Goal: Book appointment/travel/reservation

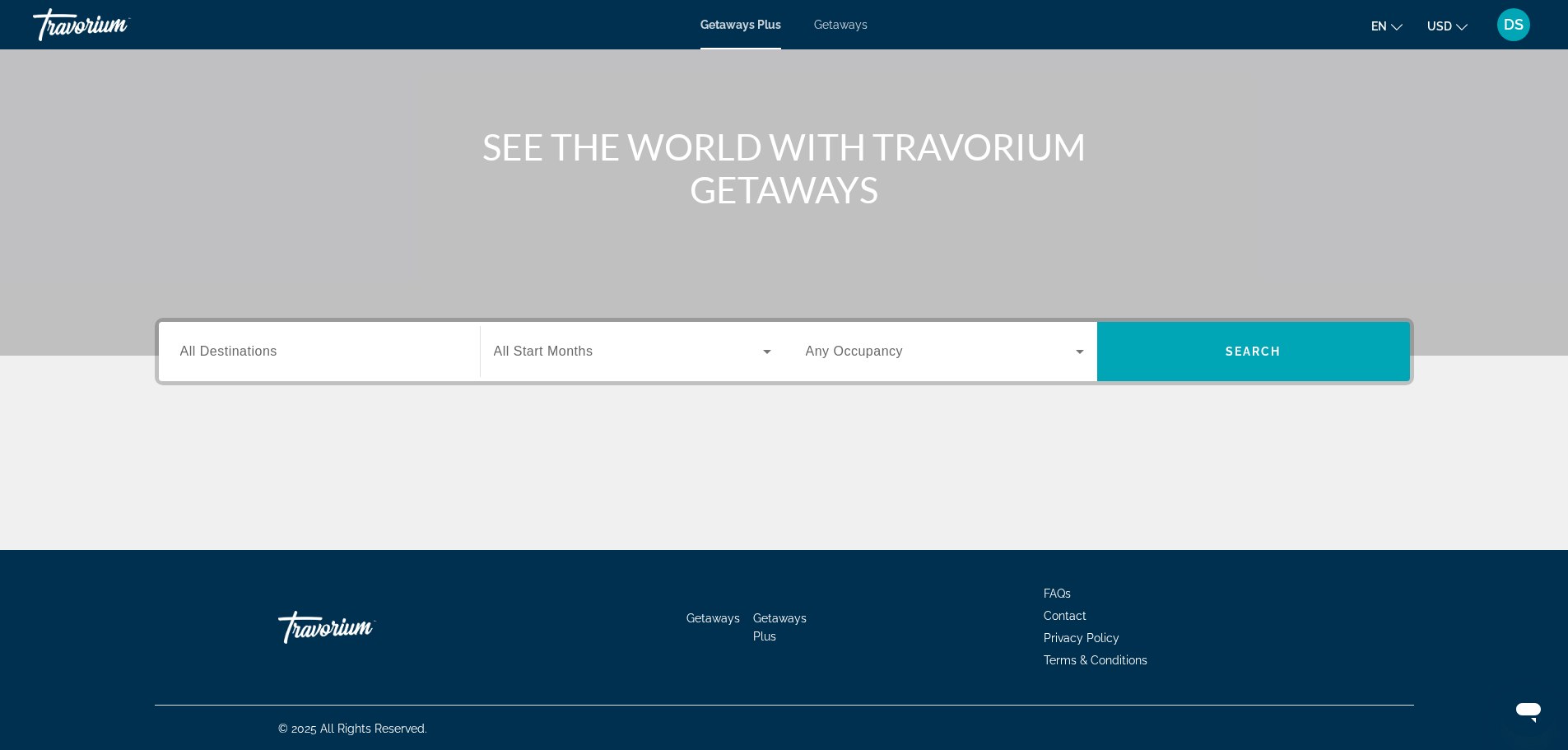
scroll to position [140, 0]
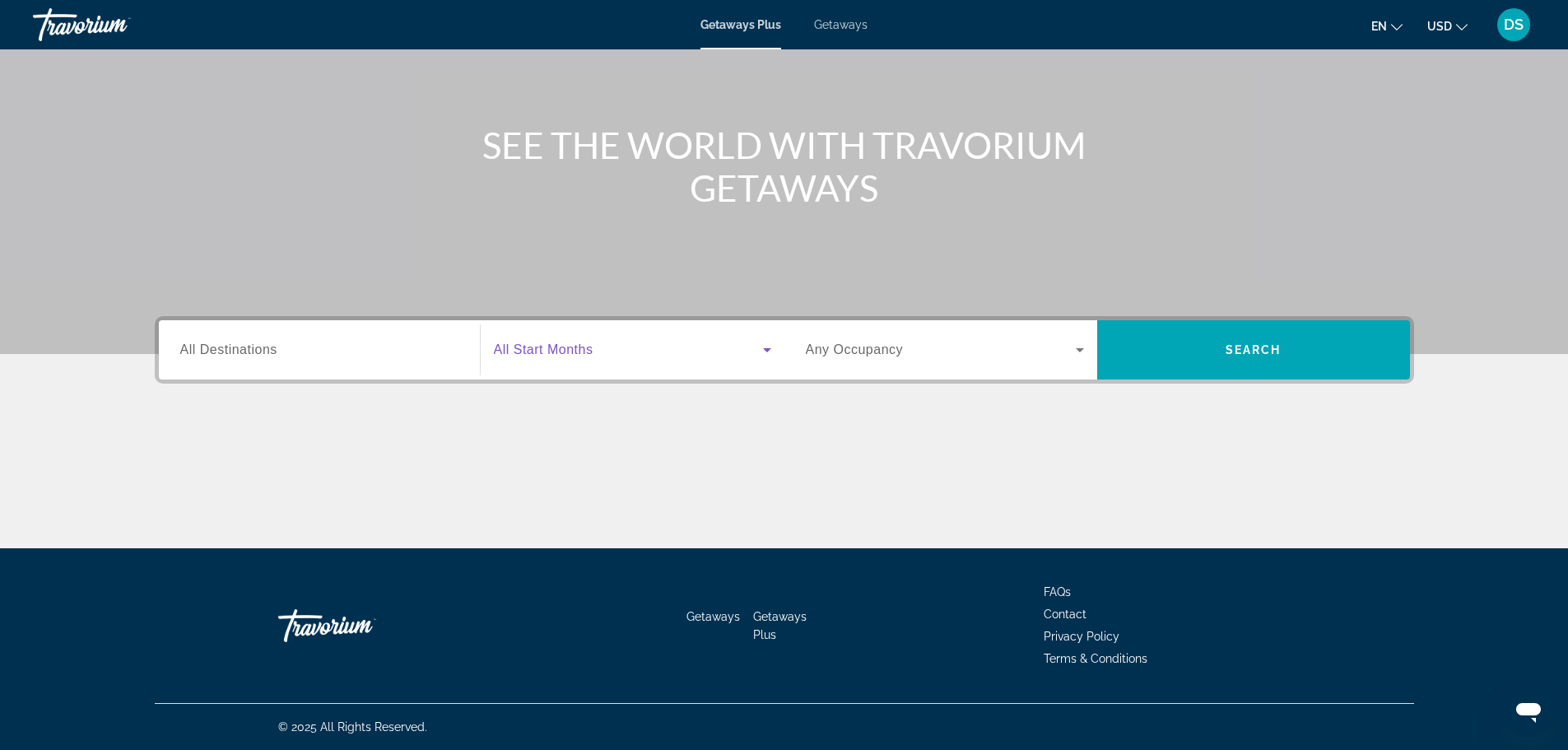
click at [767, 352] on icon "Search widget" at bounding box center [767, 350] width 20 height 20
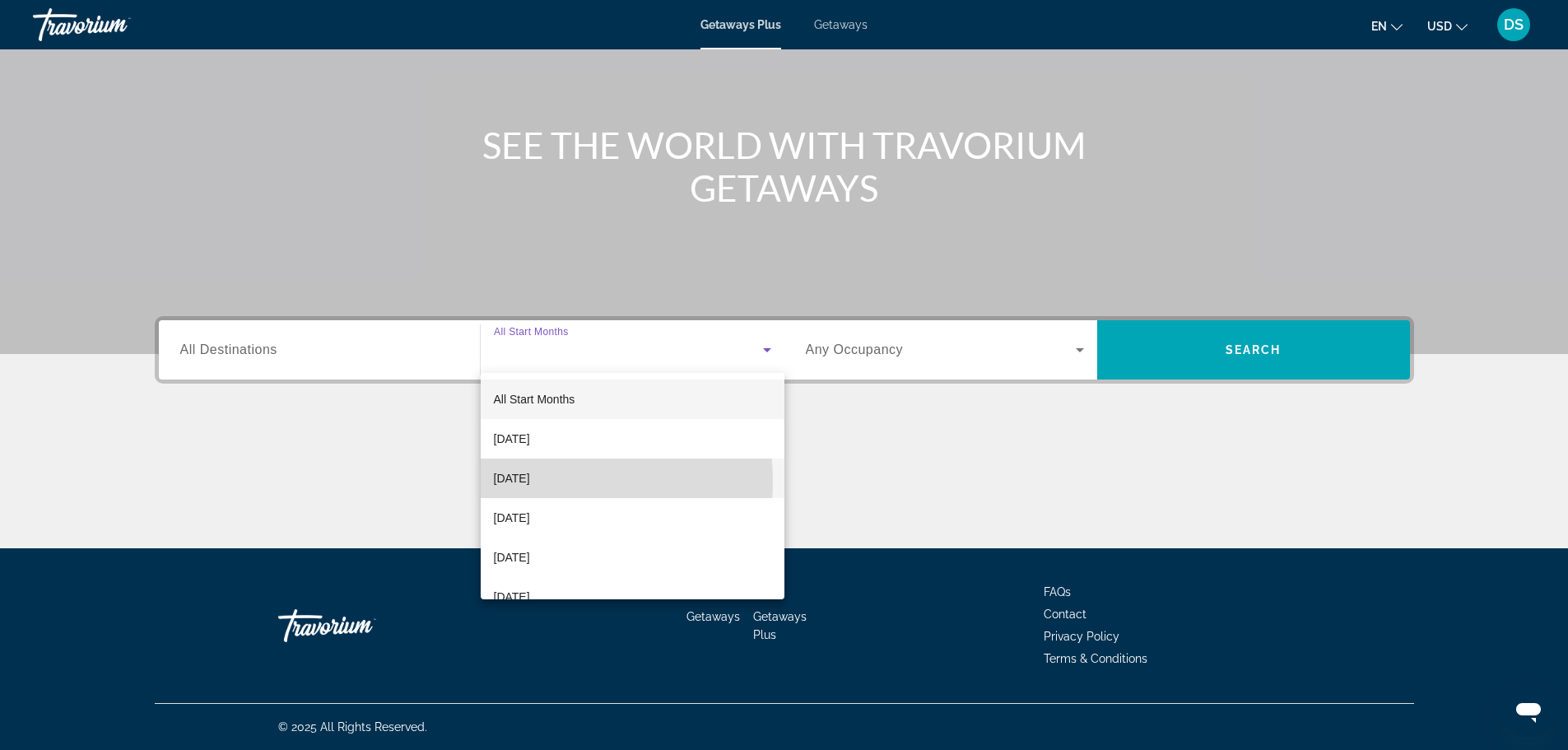
click at [530, 481] on span "[DATE]" at bounding box center [512, 478] width 36 height 20
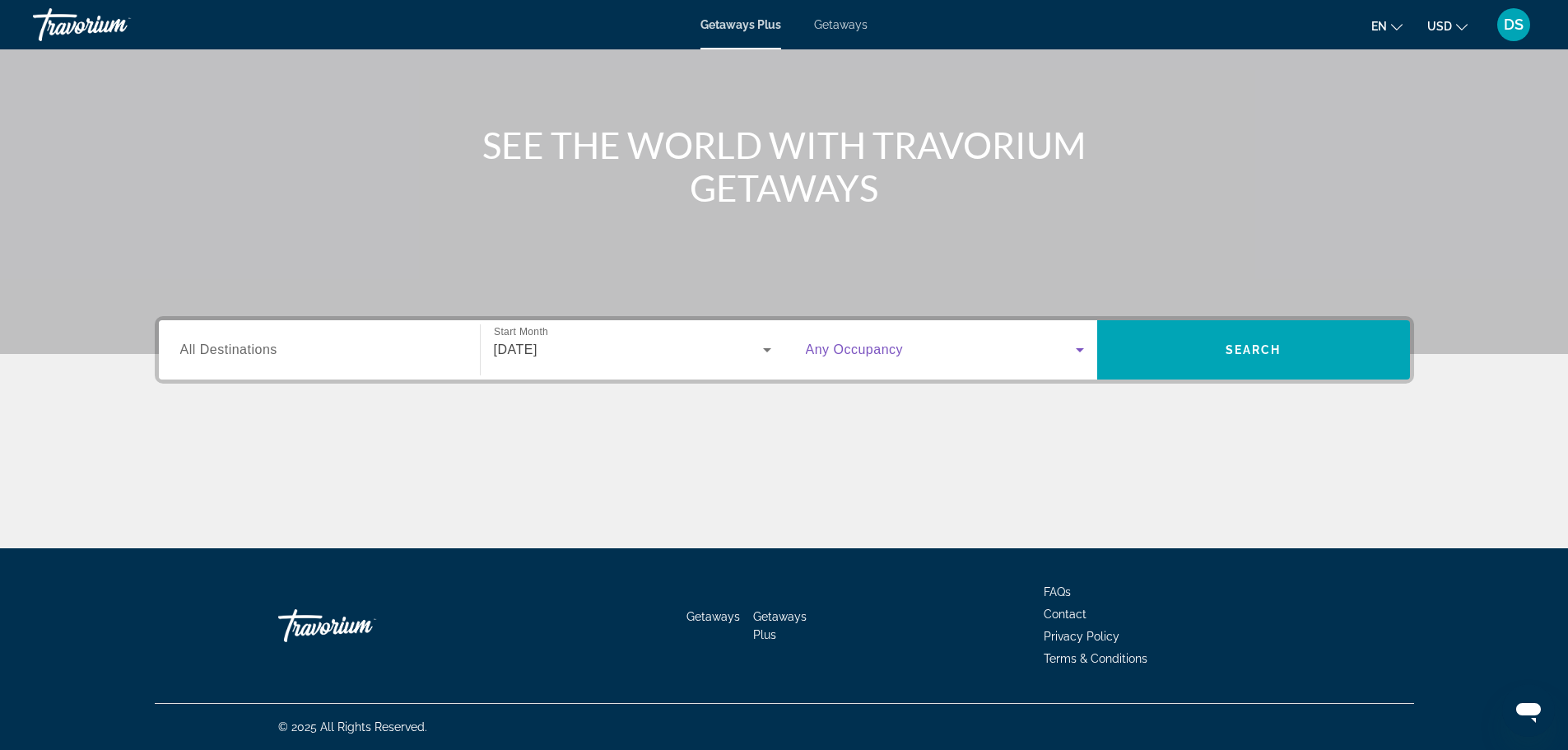
click at [1080, 350] on icon "Search widget" at bounding box center [1080, 350] width 9 height 4
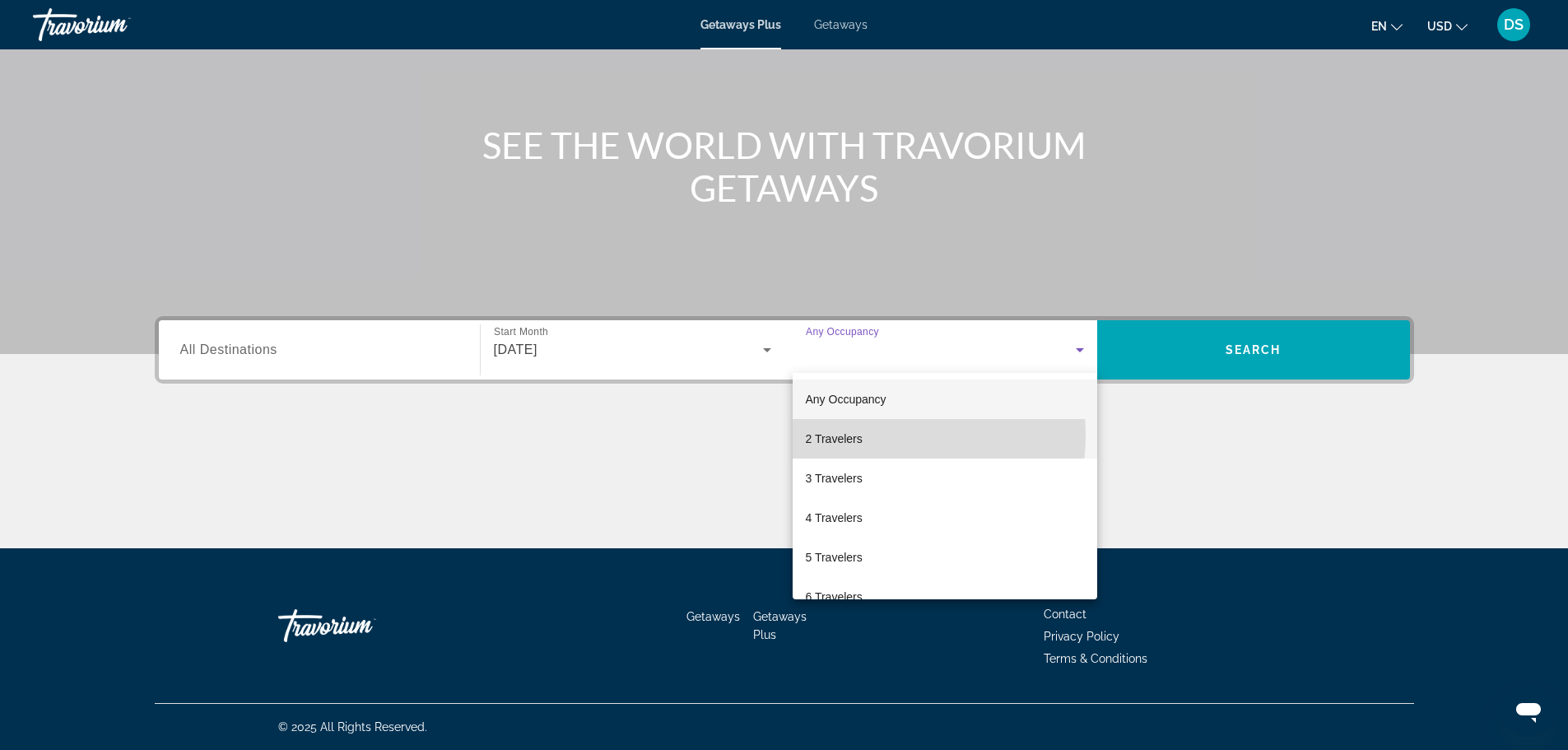
click at [872, 436] on mat-option "2 Travelers" at bounding box center [945, 439] width 305 height 40
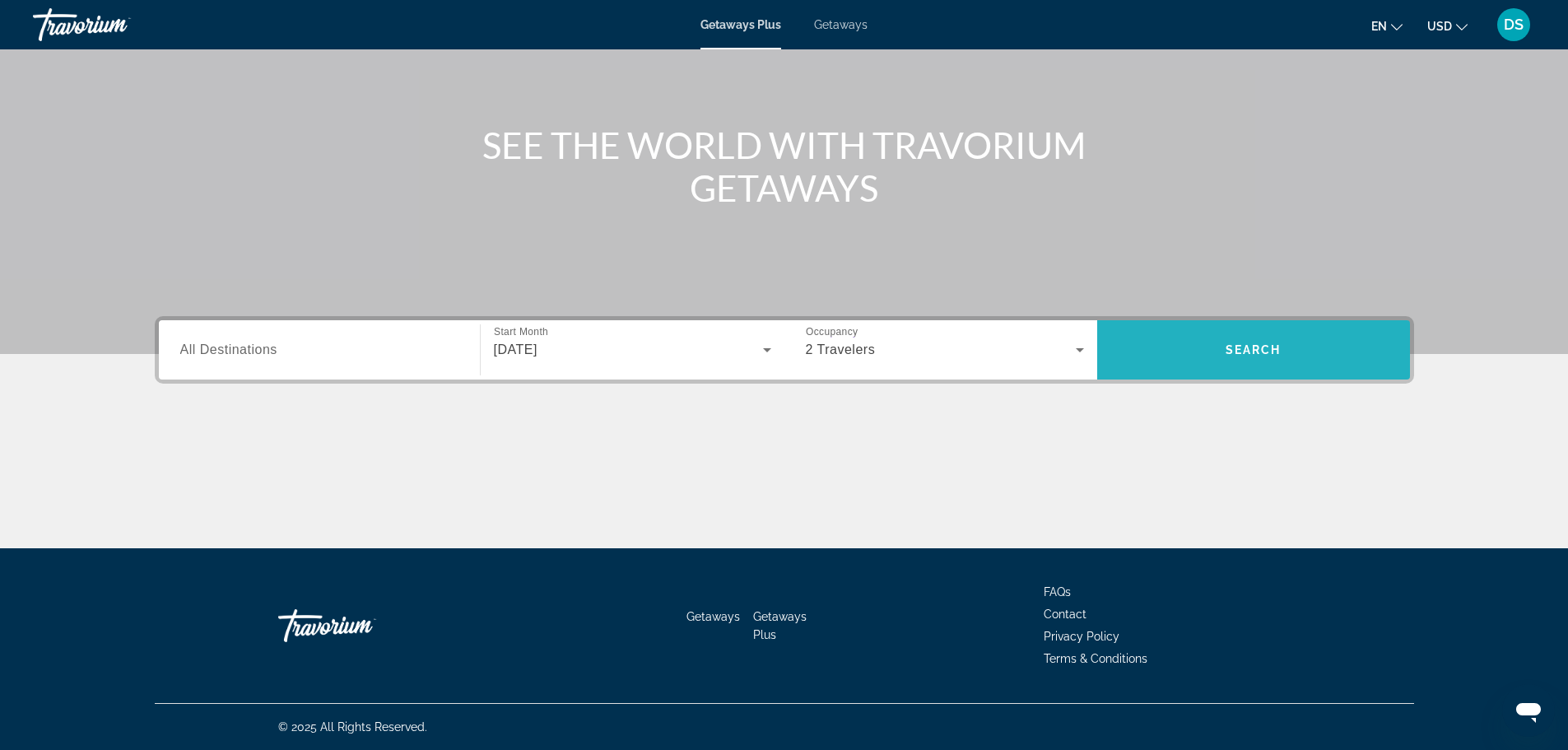
click at [1251, 349] on span "Search" at bounding box center [1253, 350] width 56 height 13
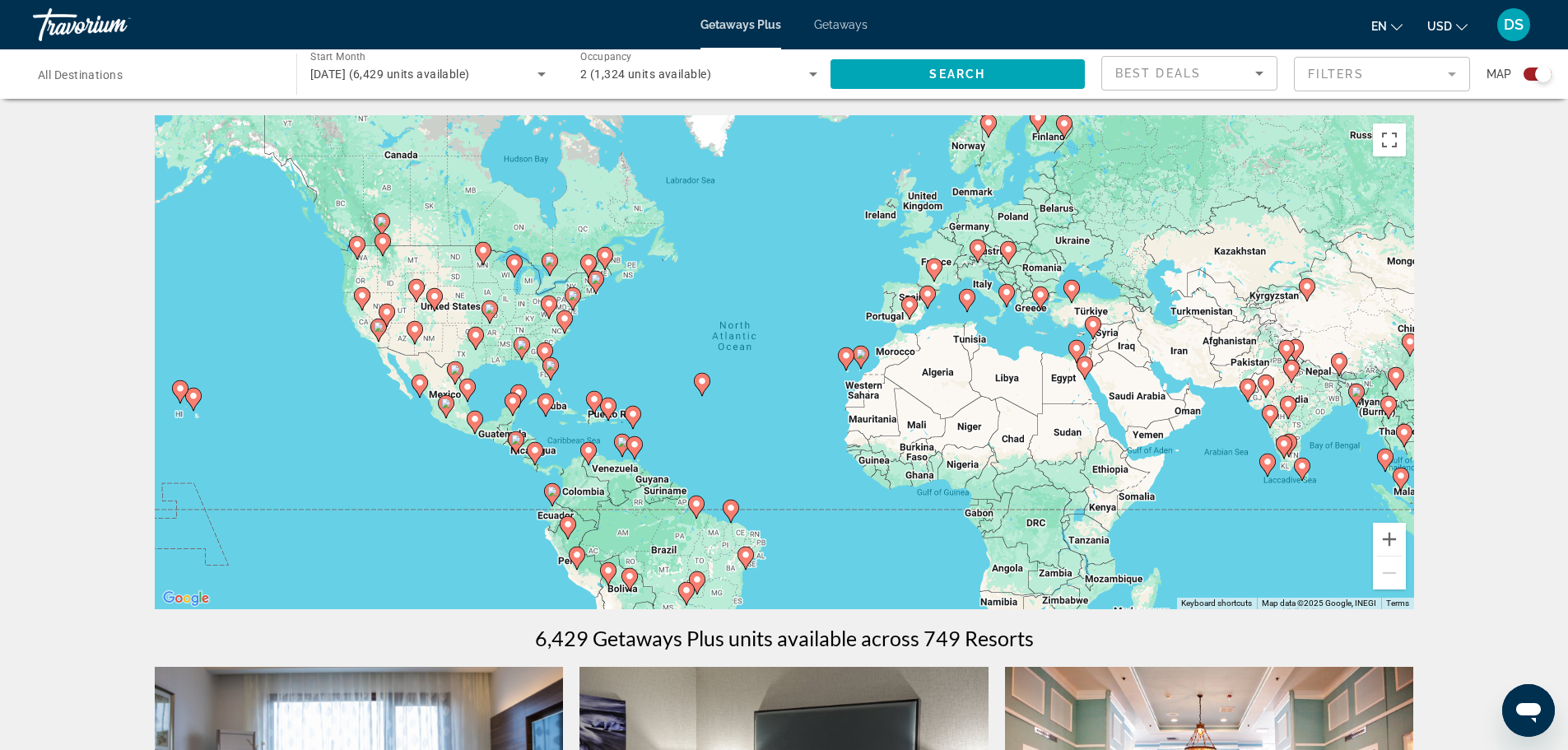
click at [446, 406] on image "Main content" at bounding box center [445, 403] width 9 height 9
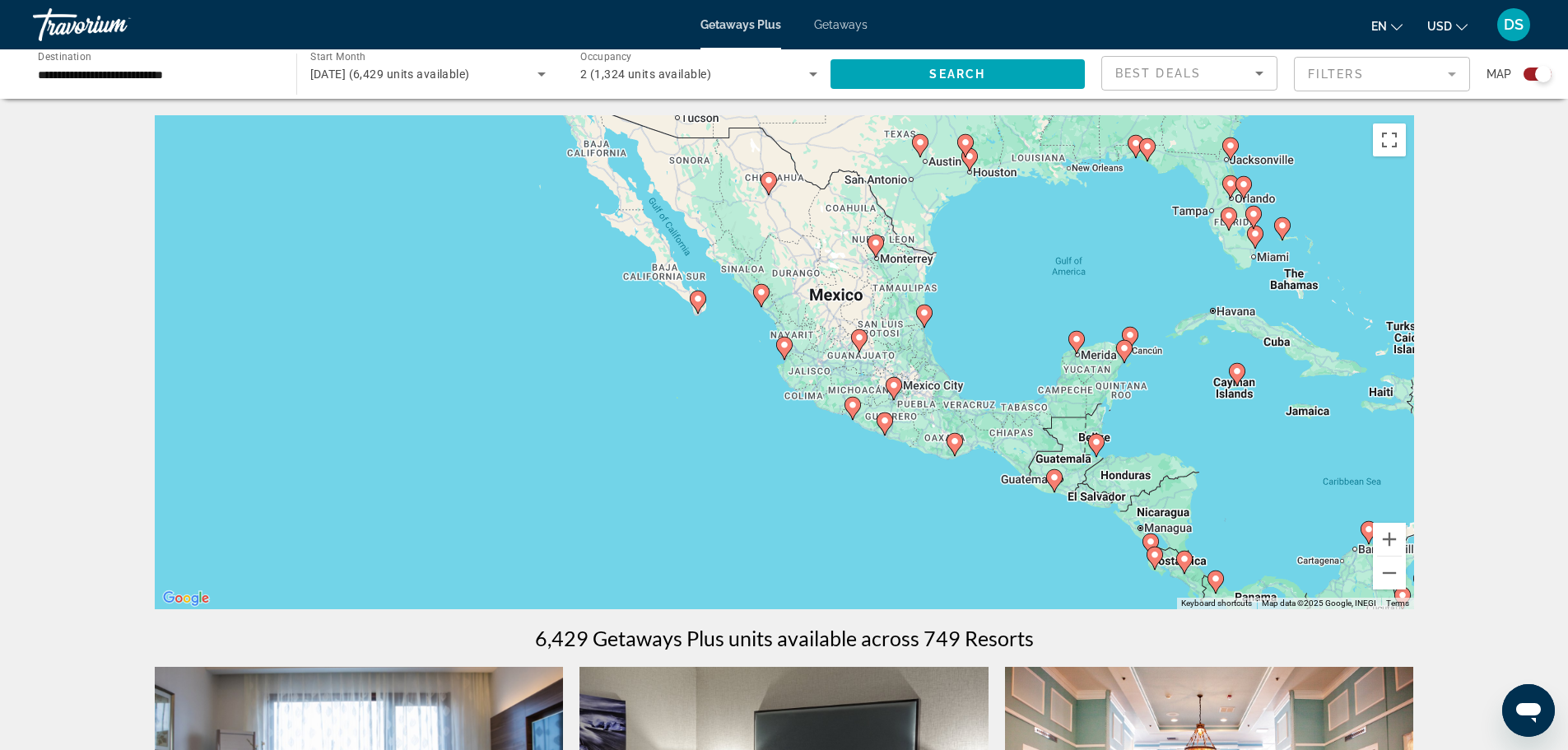
click at [883, 420] on image "Main content" at bounding box center [885, 420] width 9 height 9
type input "**********"
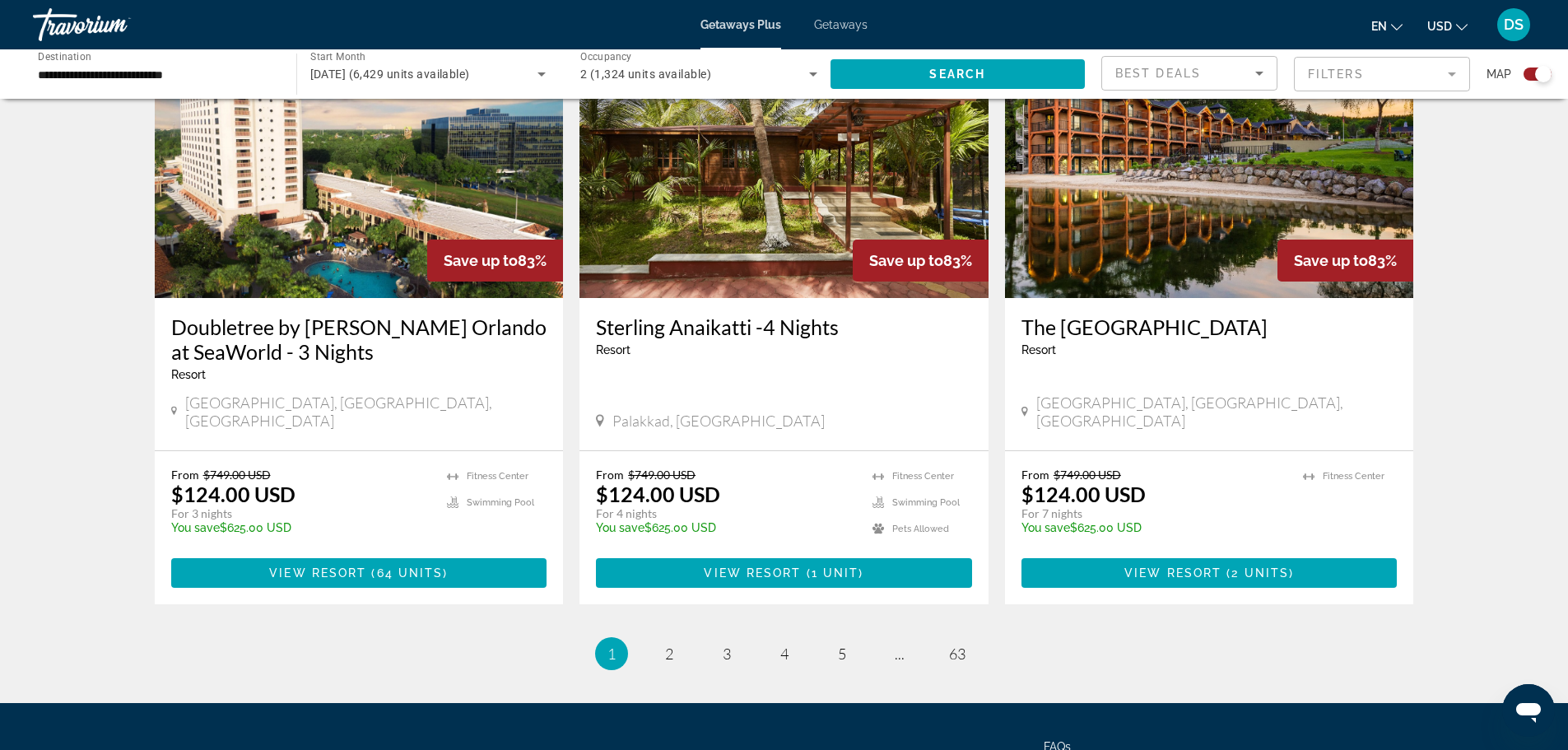
scroll to position [2474, 0]
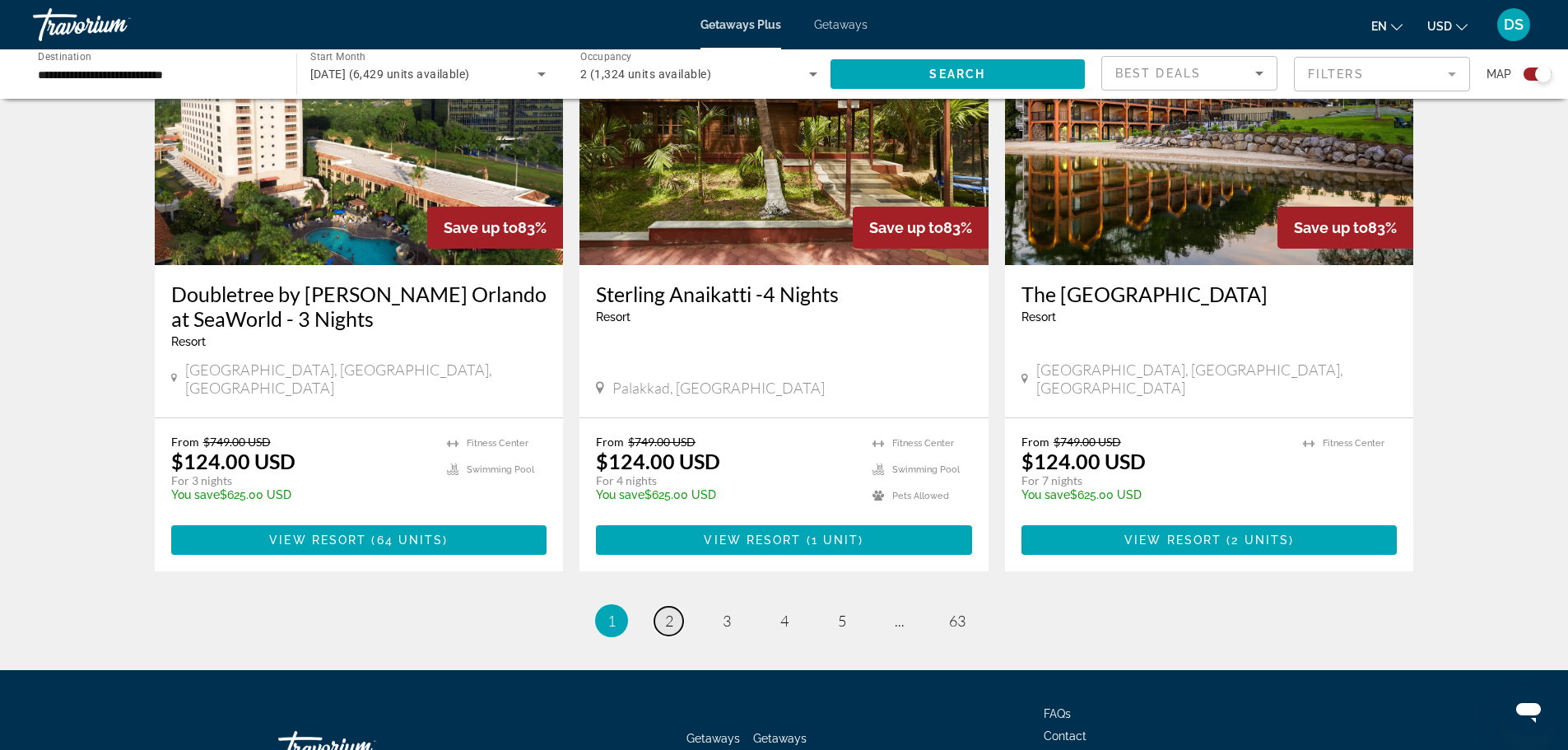
click at [671, 612] on span "2" at bounding box center [670, 621] width 9 height 18
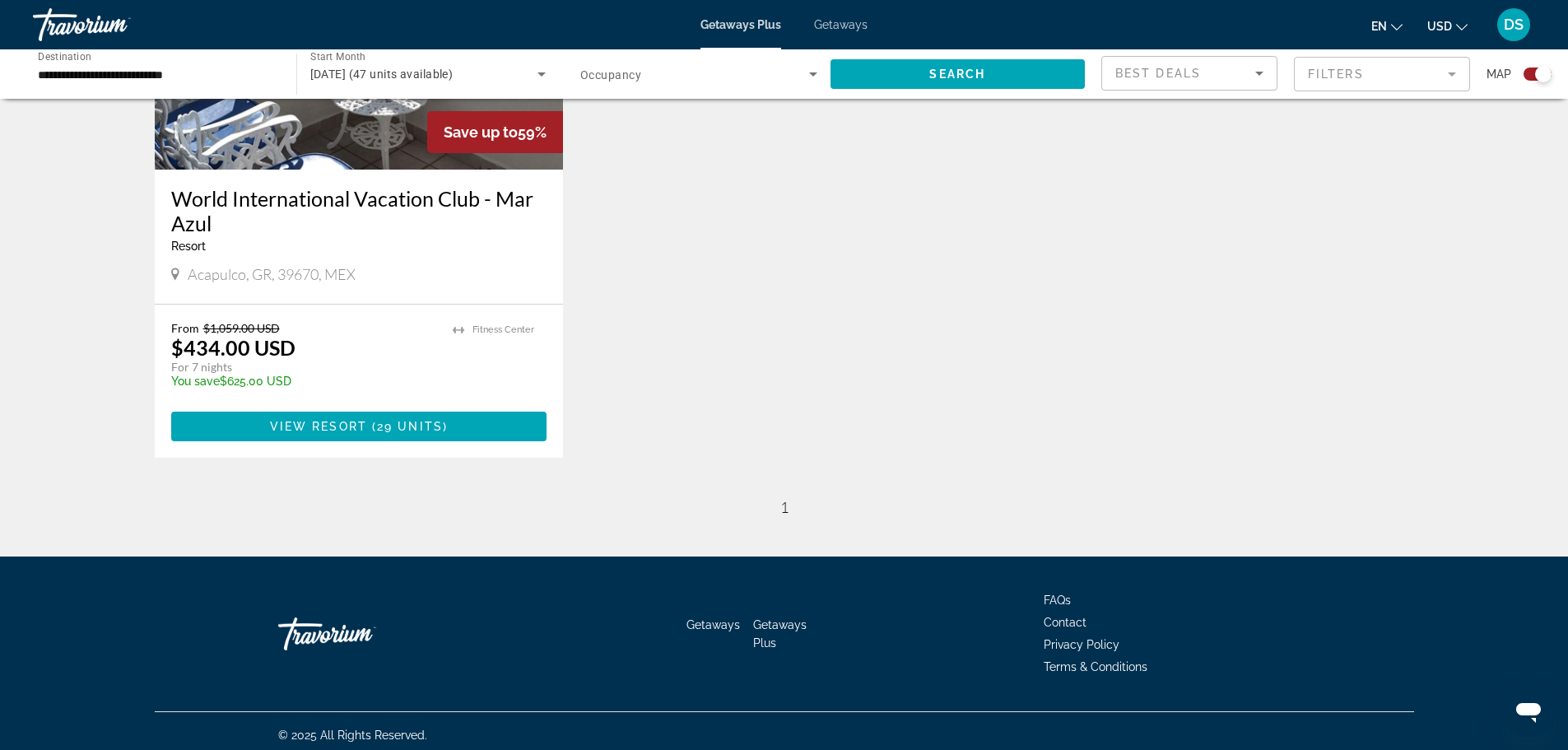
scroll to position [769, 0]
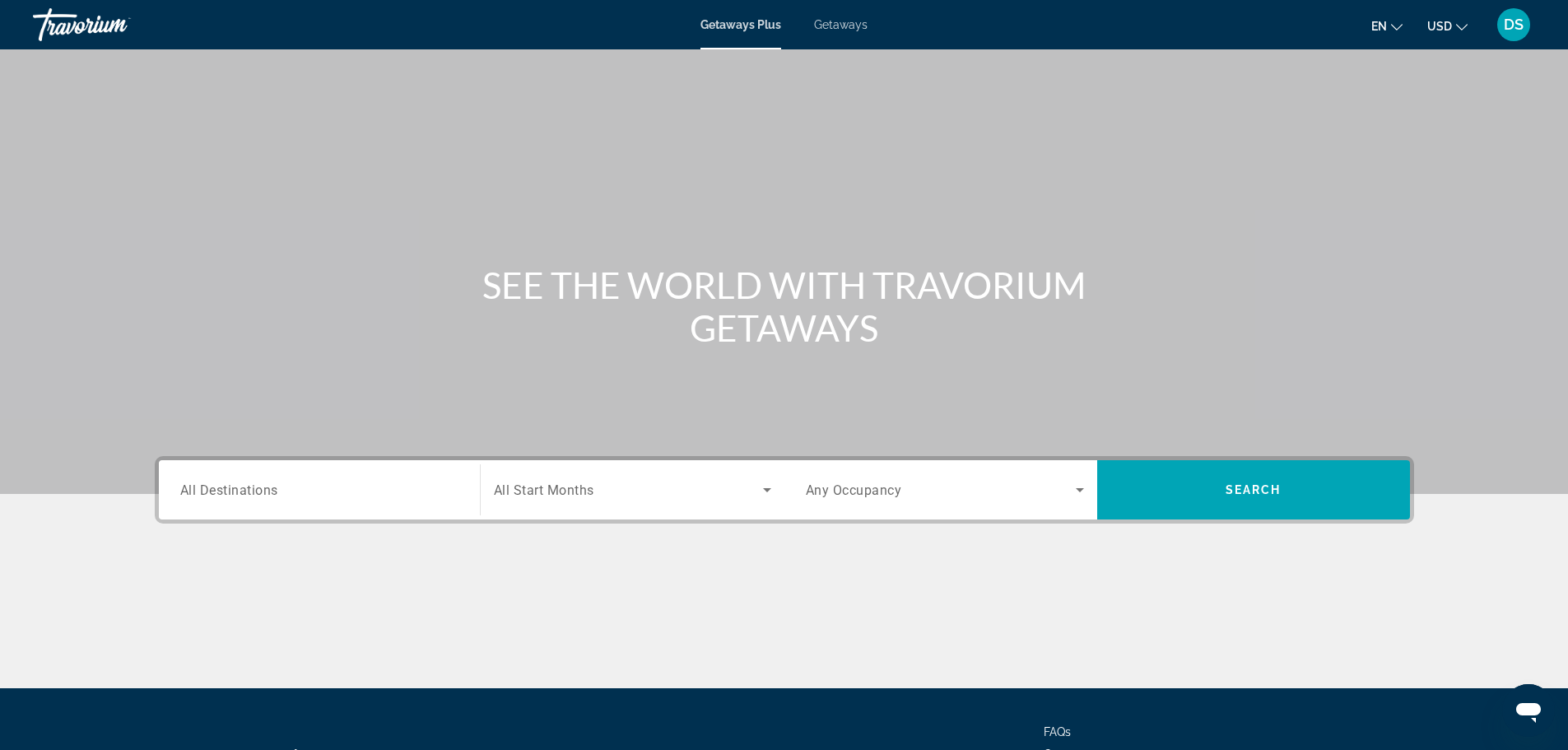
click at [41, 12] on div "Travorium" at bounding box center [115, 25] width 165 height 43
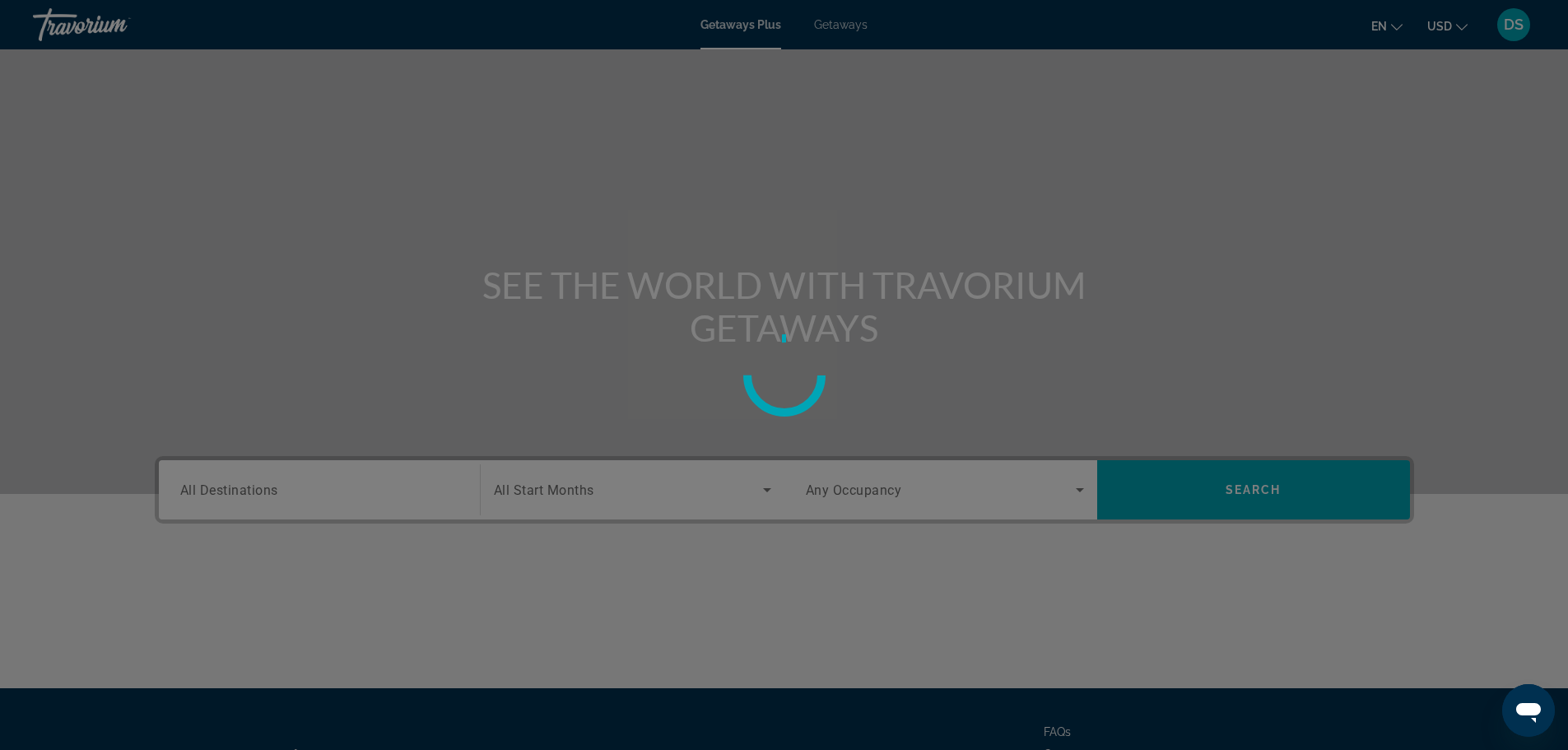
click at [41, 12] on div "Skip to main content Getaways Plus Getaways en English Español Français Italian…" at bounding box center [784, 375] width 1568 height 750
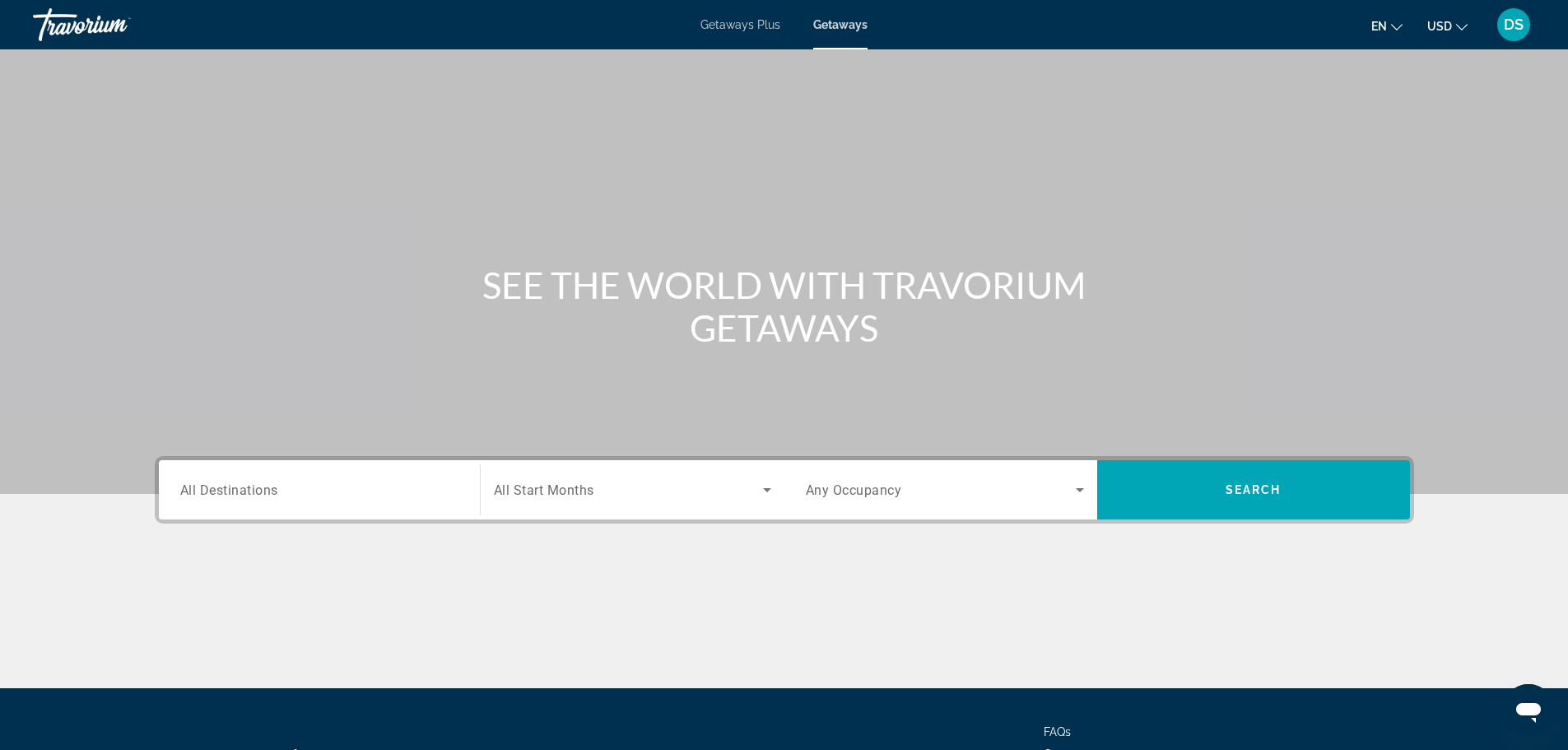
click at [41, 12] on div "Travorium" at bounding box center [115, 25] width 165 height 43
click at [7, 35] on div "Getaways Plus Getaways en English Español Français Italiano Português русский U…" at bounding box center [784, 25] width 1568 height 43
click at [765, 491] on icon "Search widget" at bounding box center [767, 490] width 9 height 4
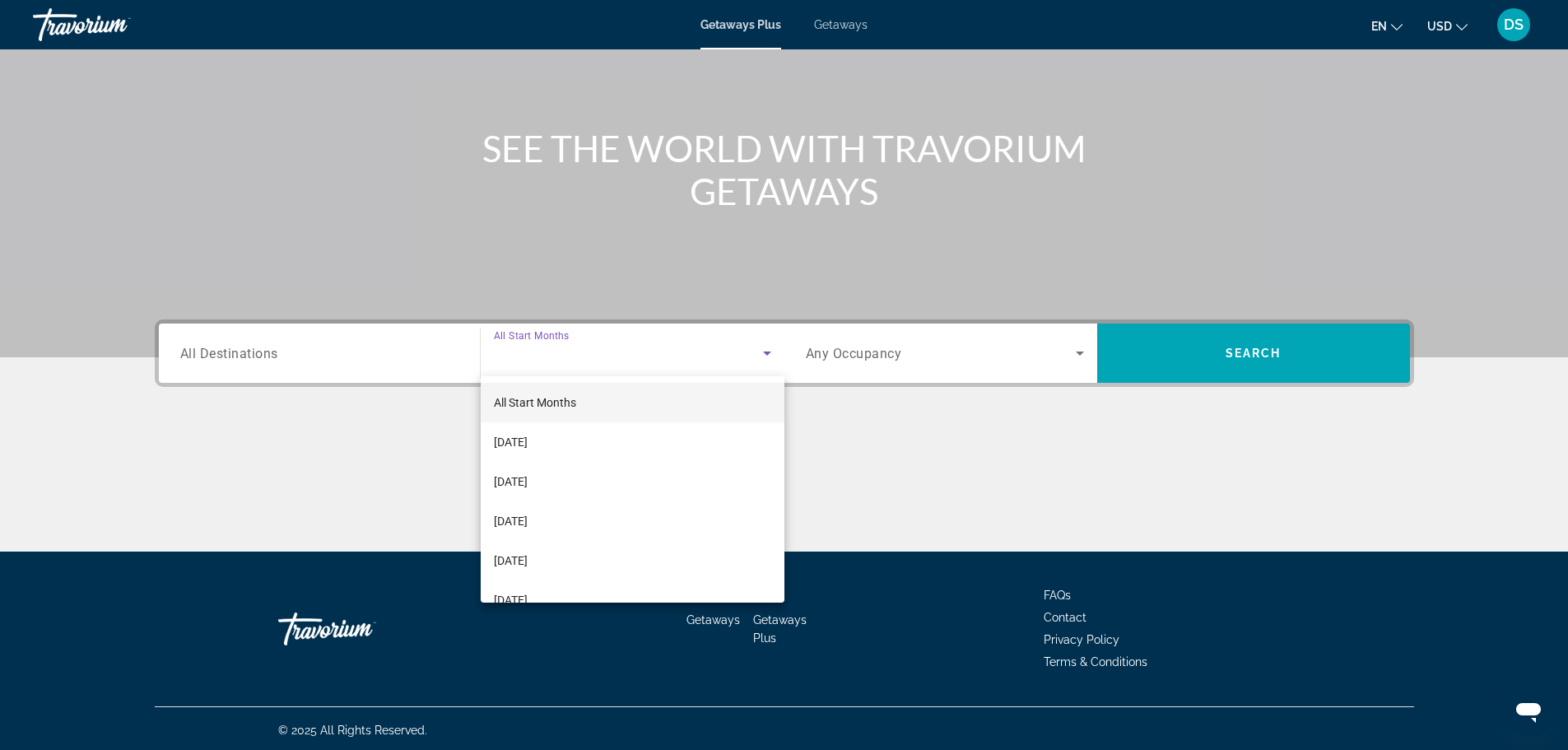
scroll to position [140, 0]
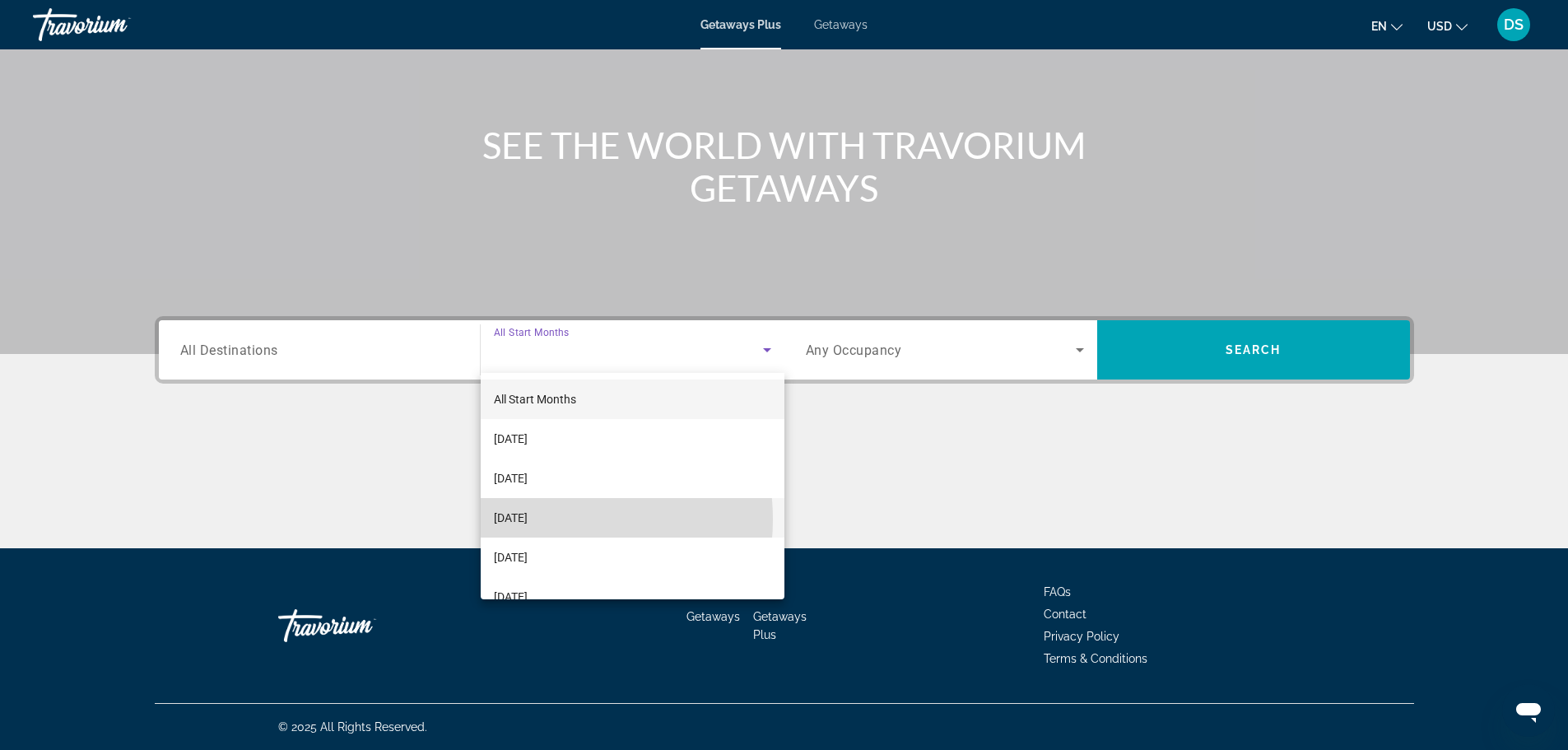
click at [527, 520] on span "[DATE]" at bounding box center [510, 518] width 34 height 20
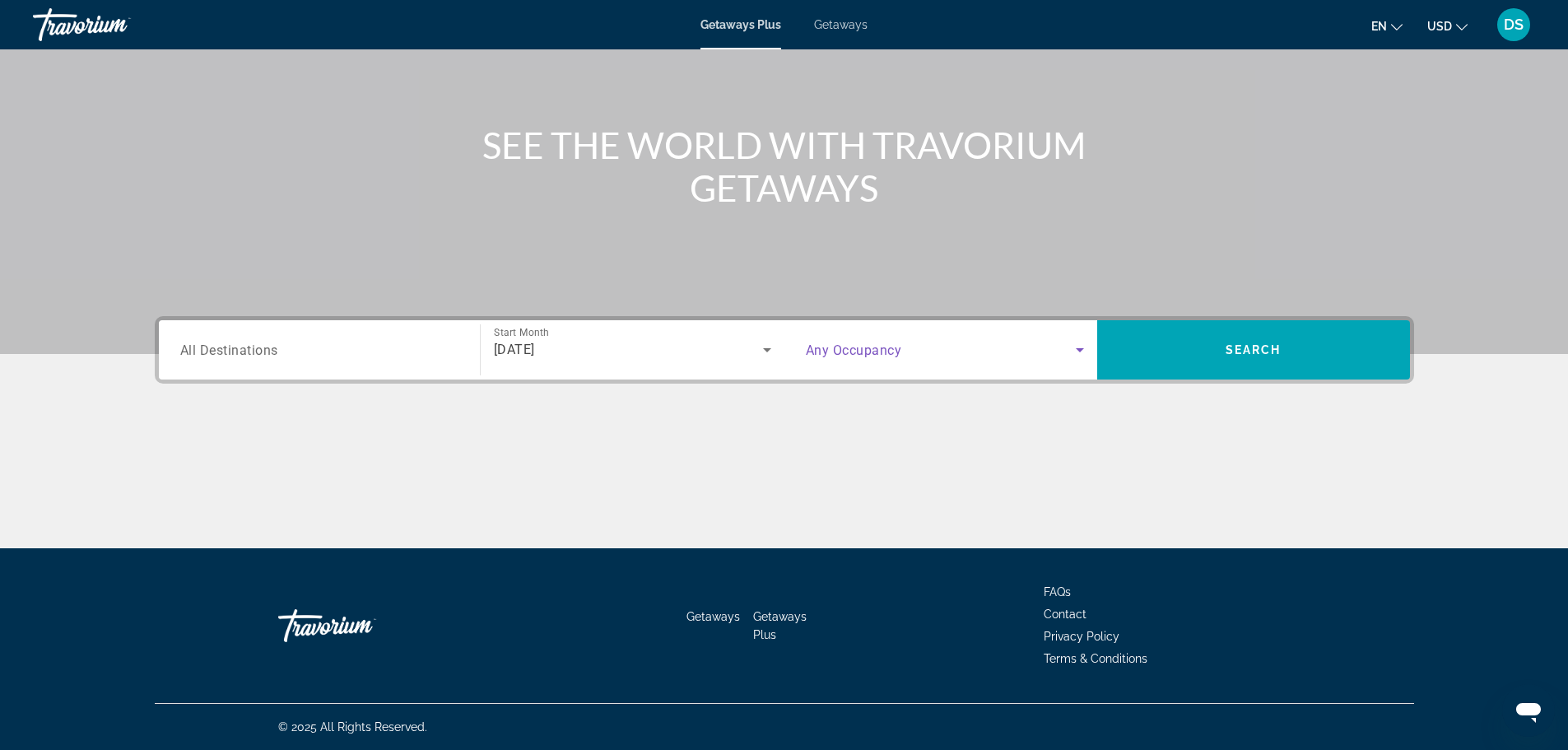
click at [1080, 350] on icon "Search widget" at bounding box center [1080, 350] width 9 height 4
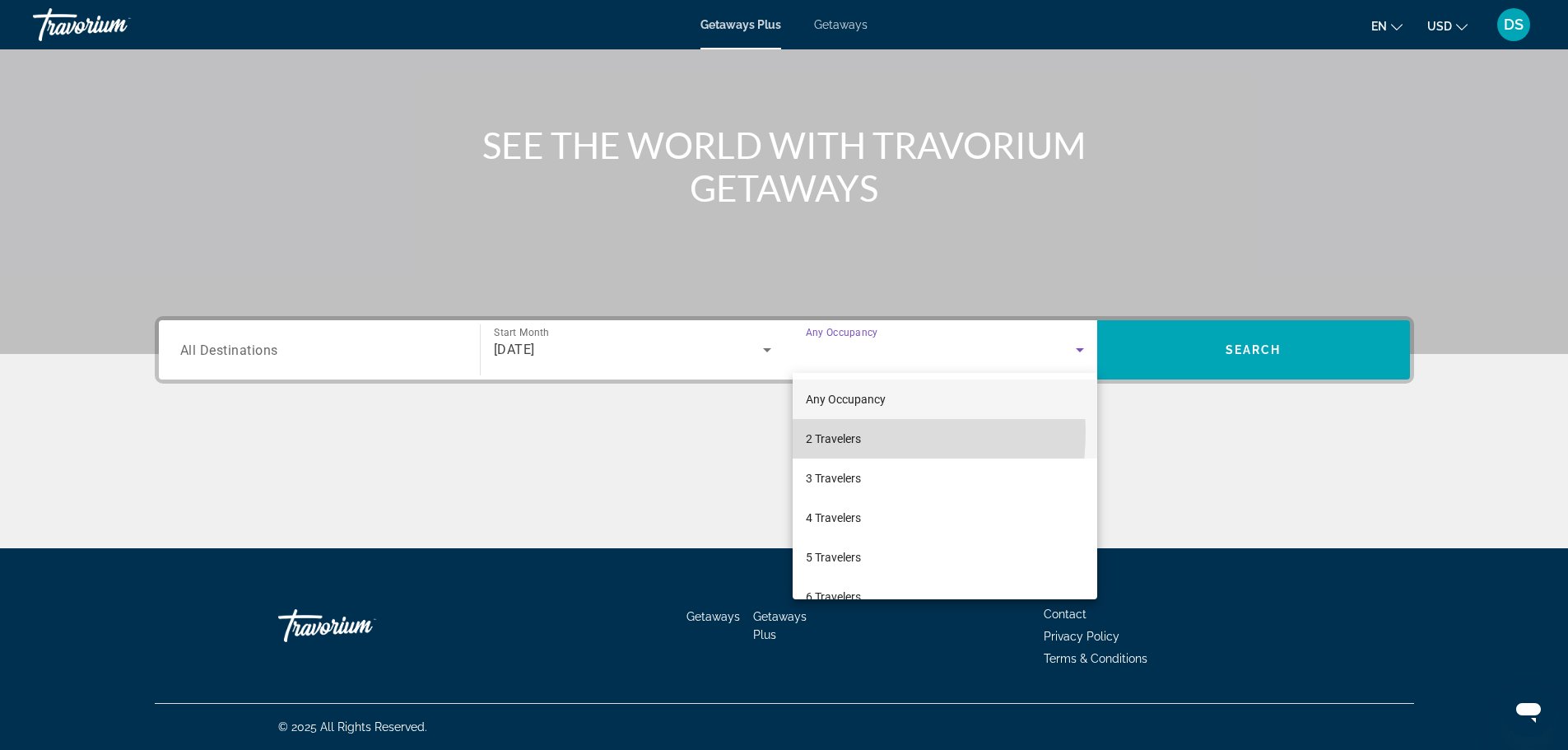
click at [860, 433] on span "2 Travelers" at bounding box center [834, 438] width 55 height 20
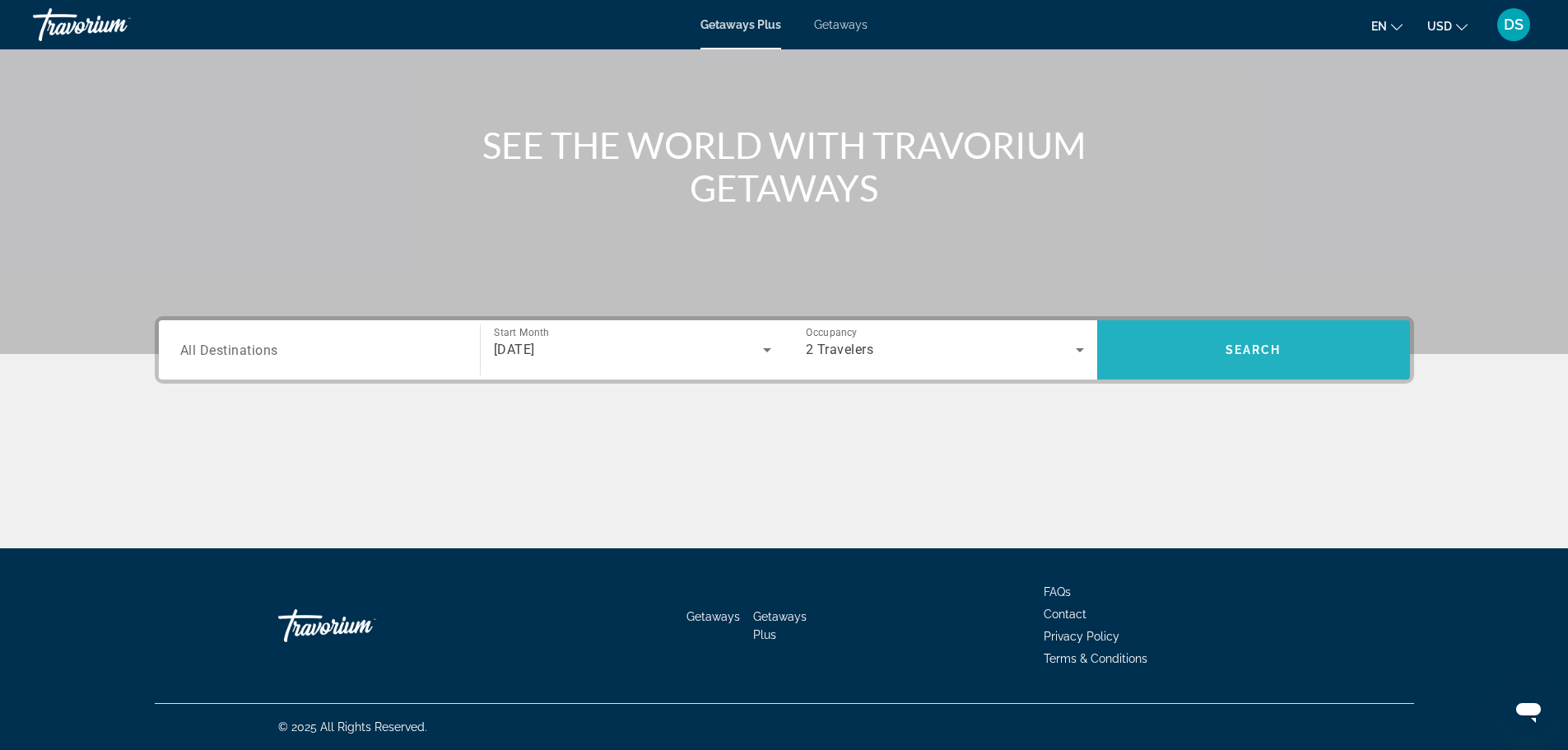
click at [1229, 348] on span "Search" at bounding box center [1253, 350] width 56 height 13
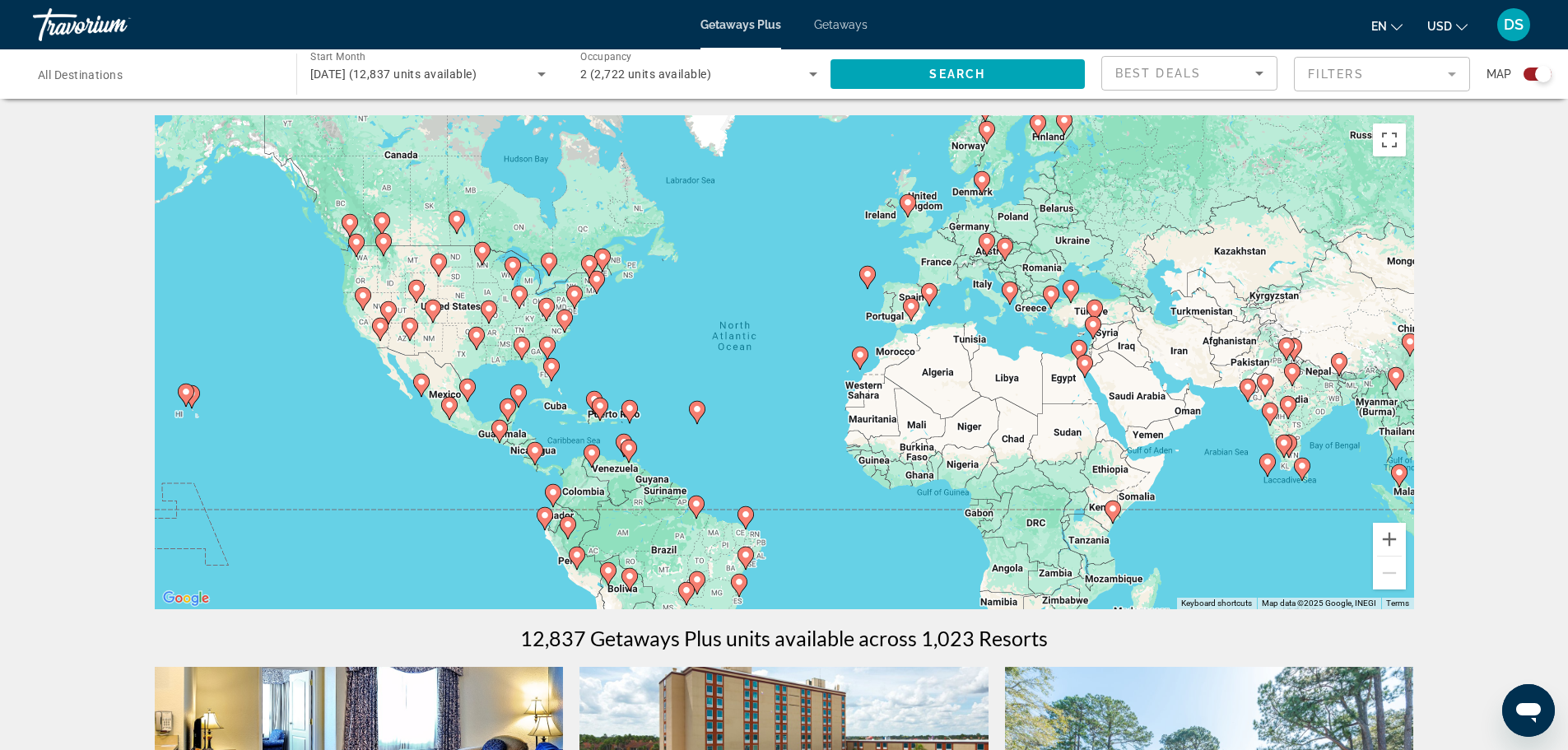
click at [1092, 306] on image "Main content" at bounding box center [1094, 307] width 9 height 9
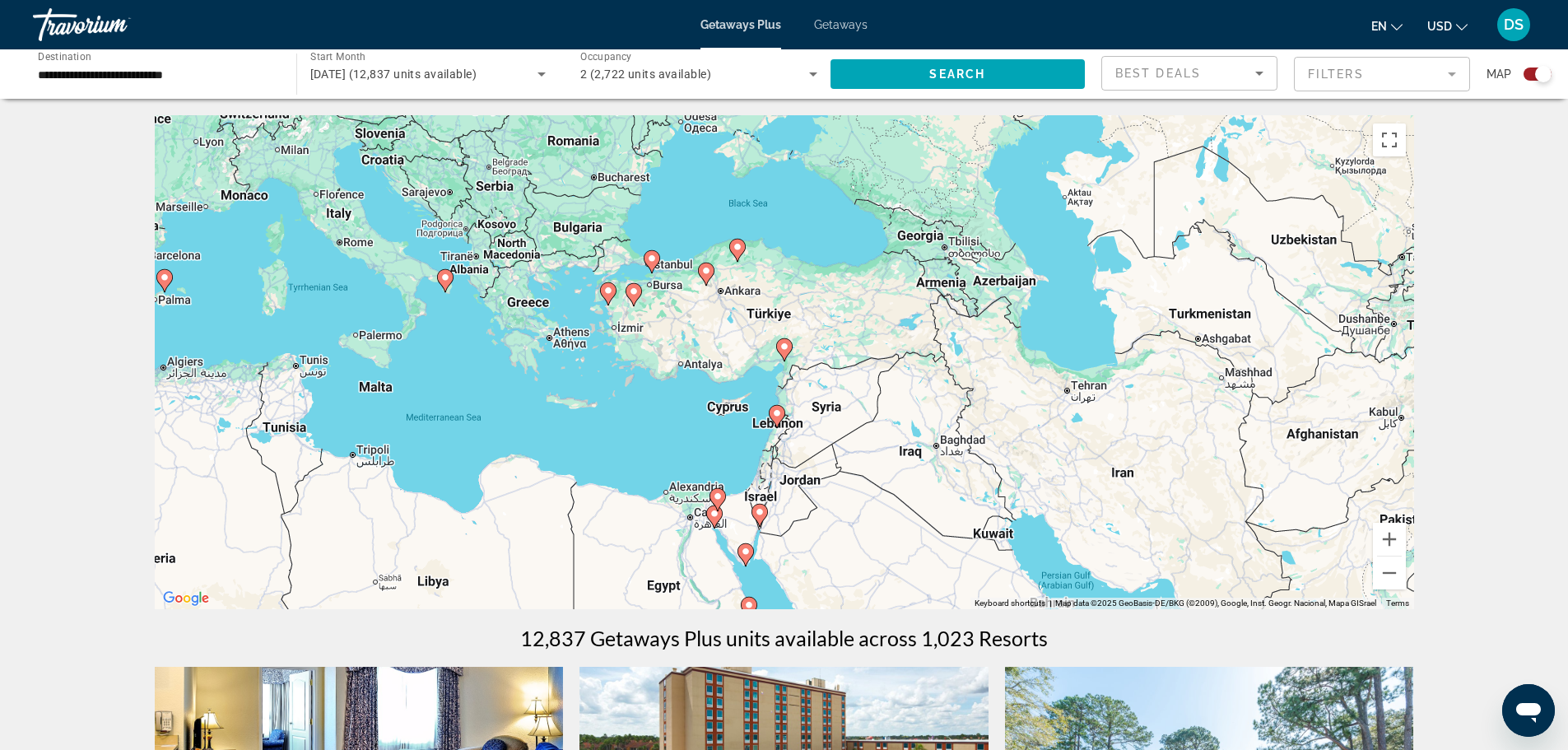
click at [736, 251] on image "Main content" at bounding box center [737, 246] width 9 height 9
type input "**********"
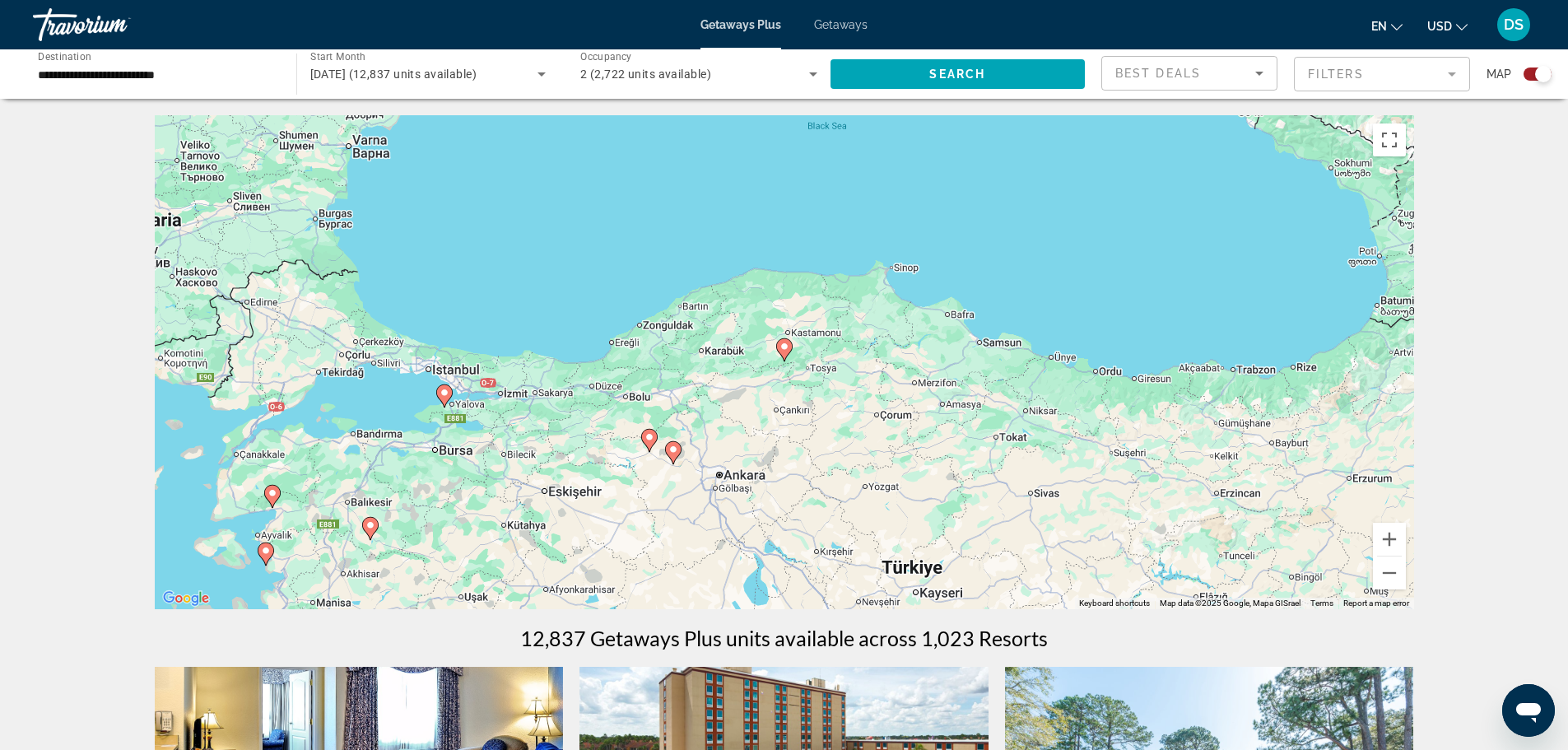
click at [446, 402] on icon "Main content" at bounding box center [444, 395] width 15 height 22
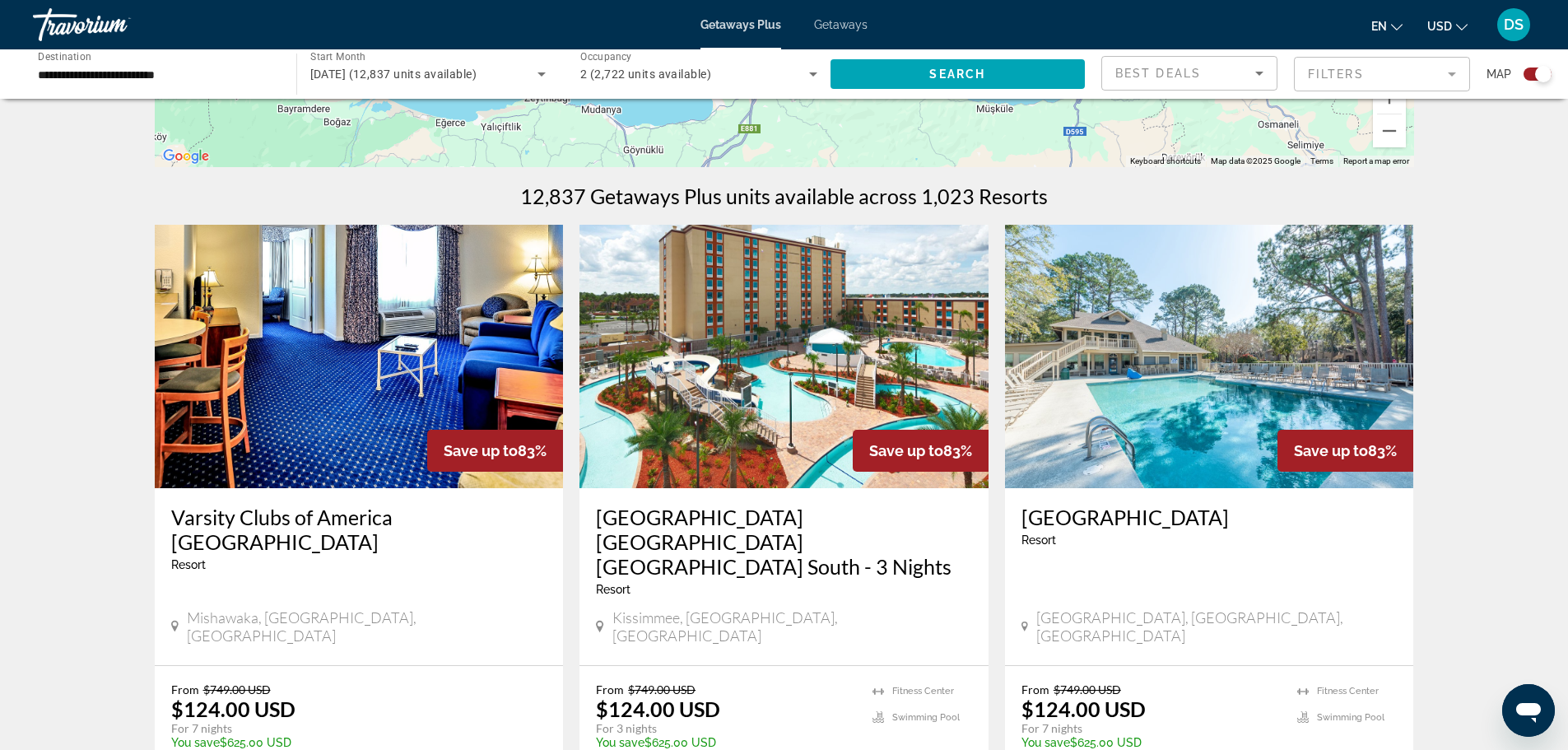
scroll to position [491, 0]
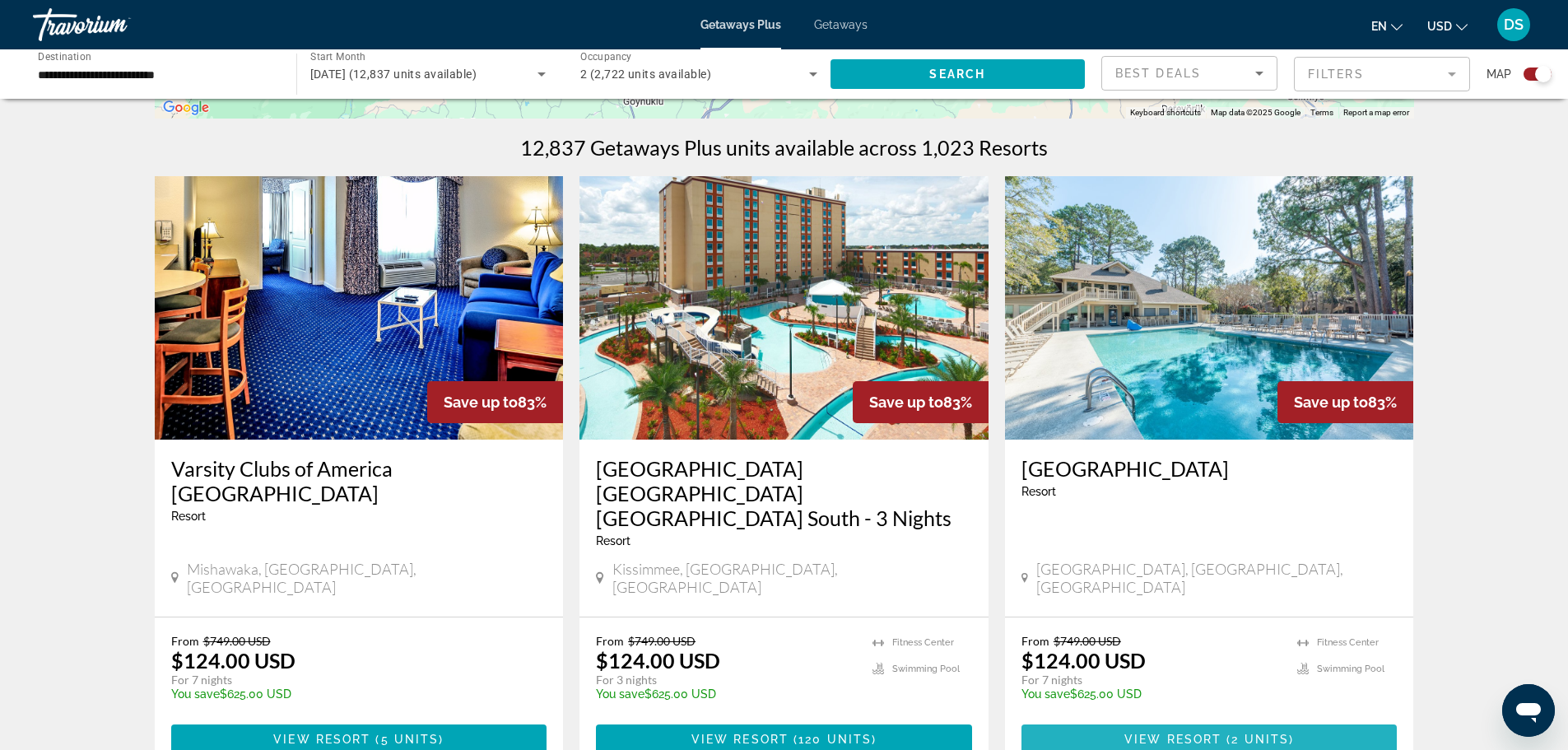
click at [1213, 733] on span "View Resort" at bounding box center [1173, 739] width 98 height 13
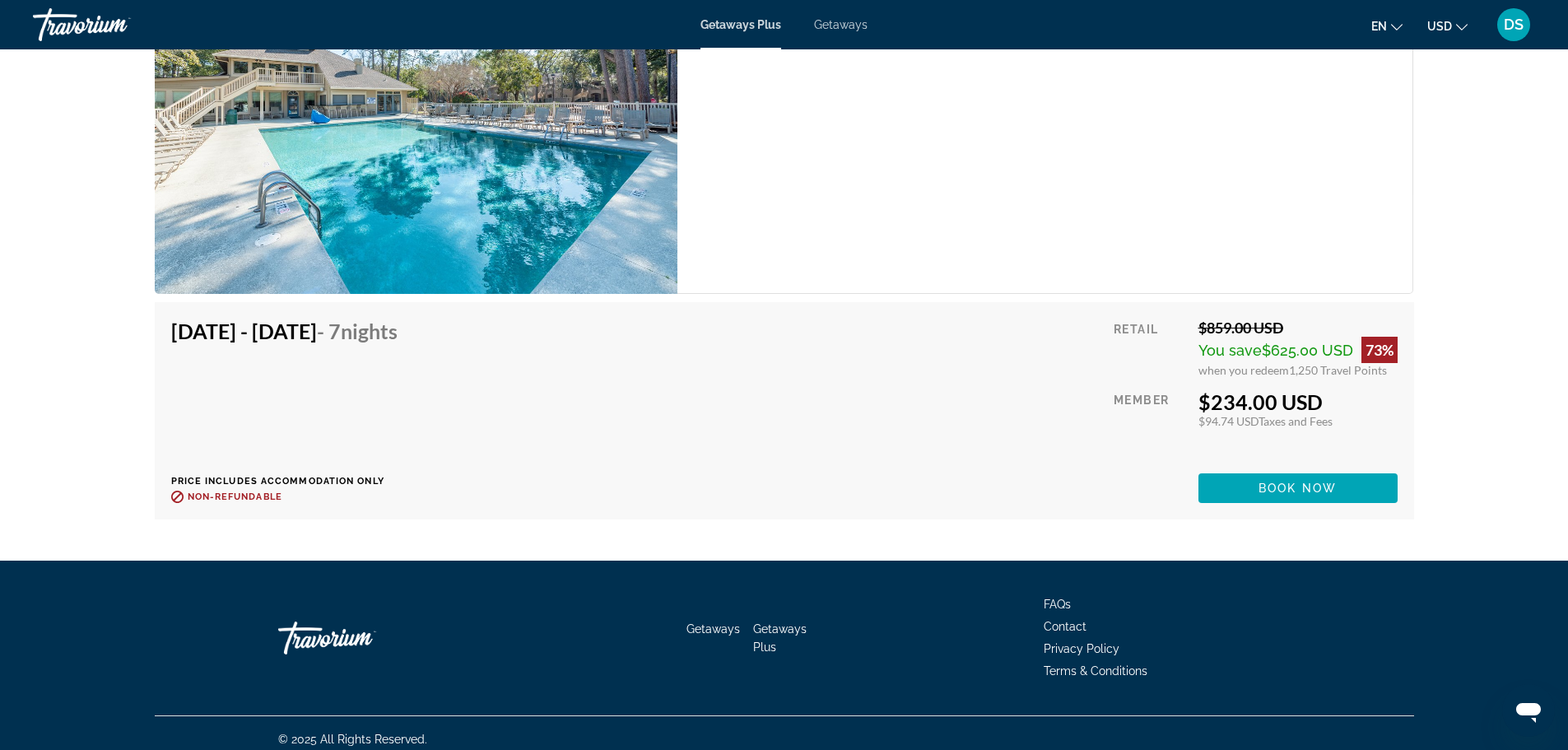
scroll to position [3373, 0]
